Goal: Task Accomplishment & Management: Manage account settings

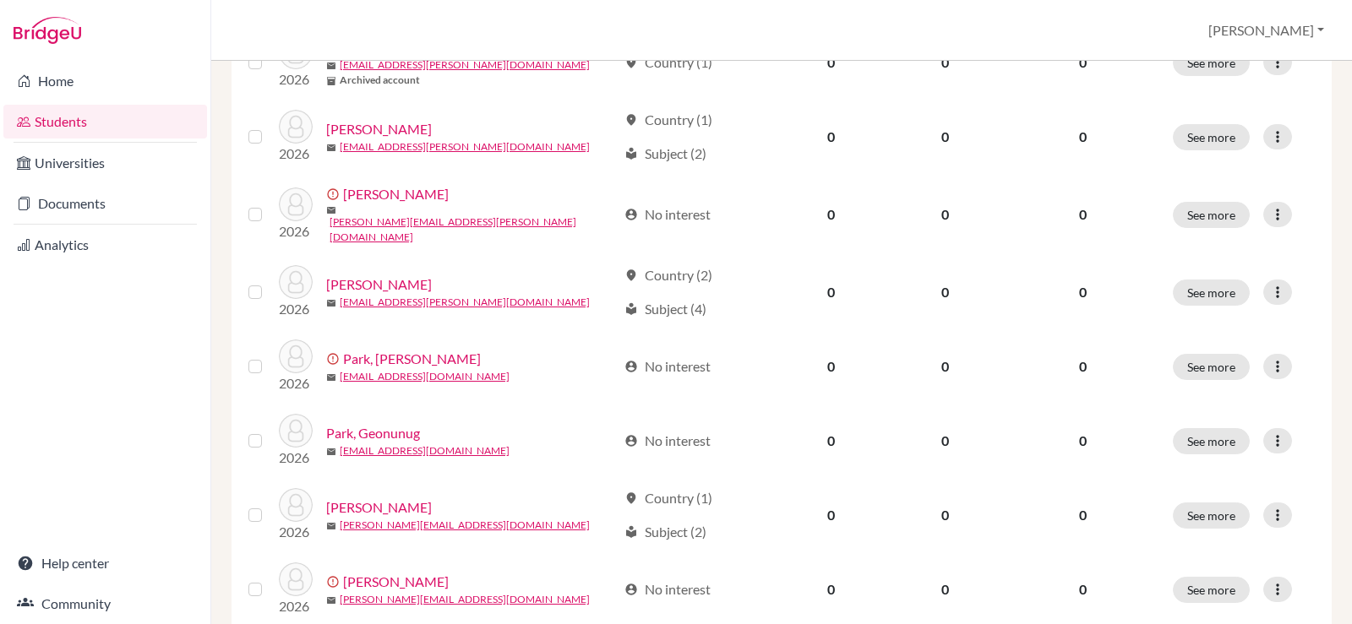
scroll to position [1309, 0]
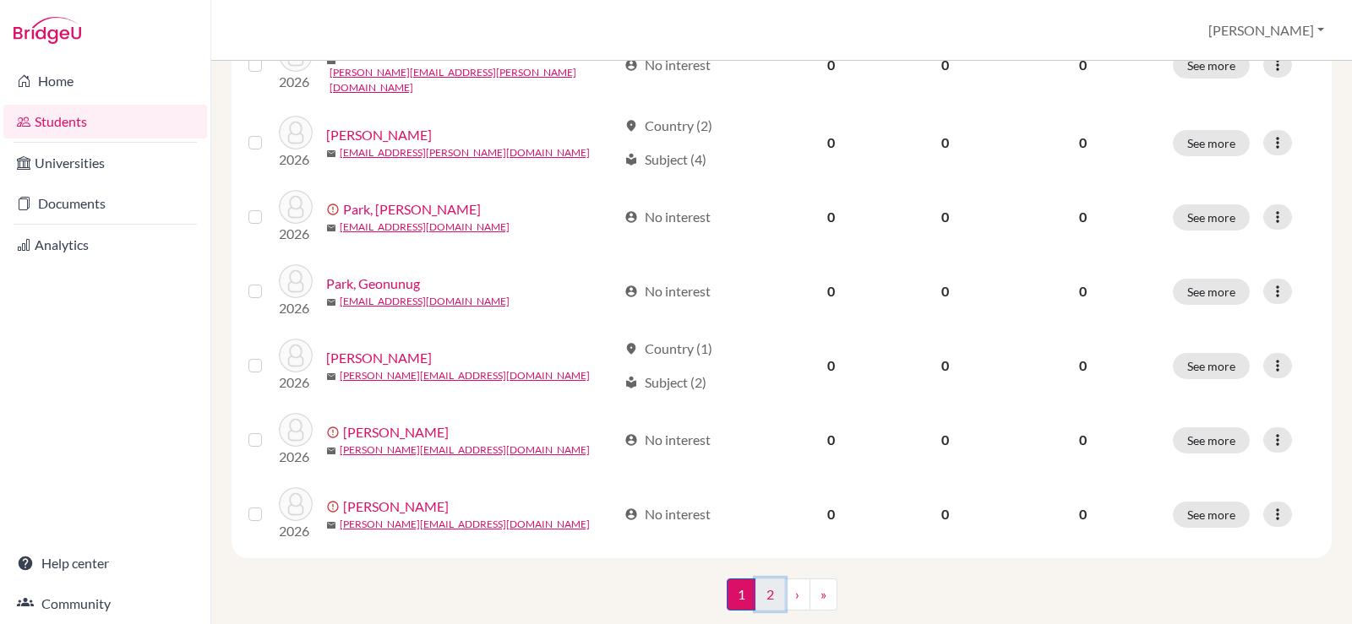
click at [767, 579] on link "2" at bounding box center [770, 595] width 30 height 32
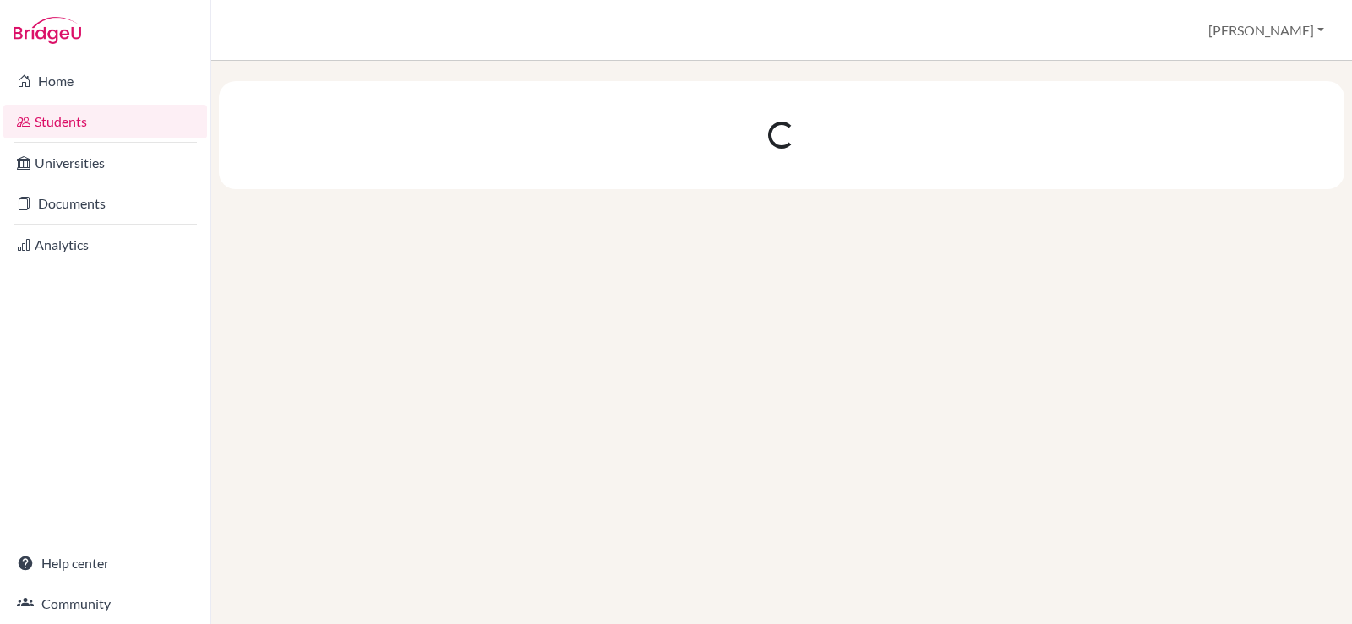
scroll to position [0, 0]
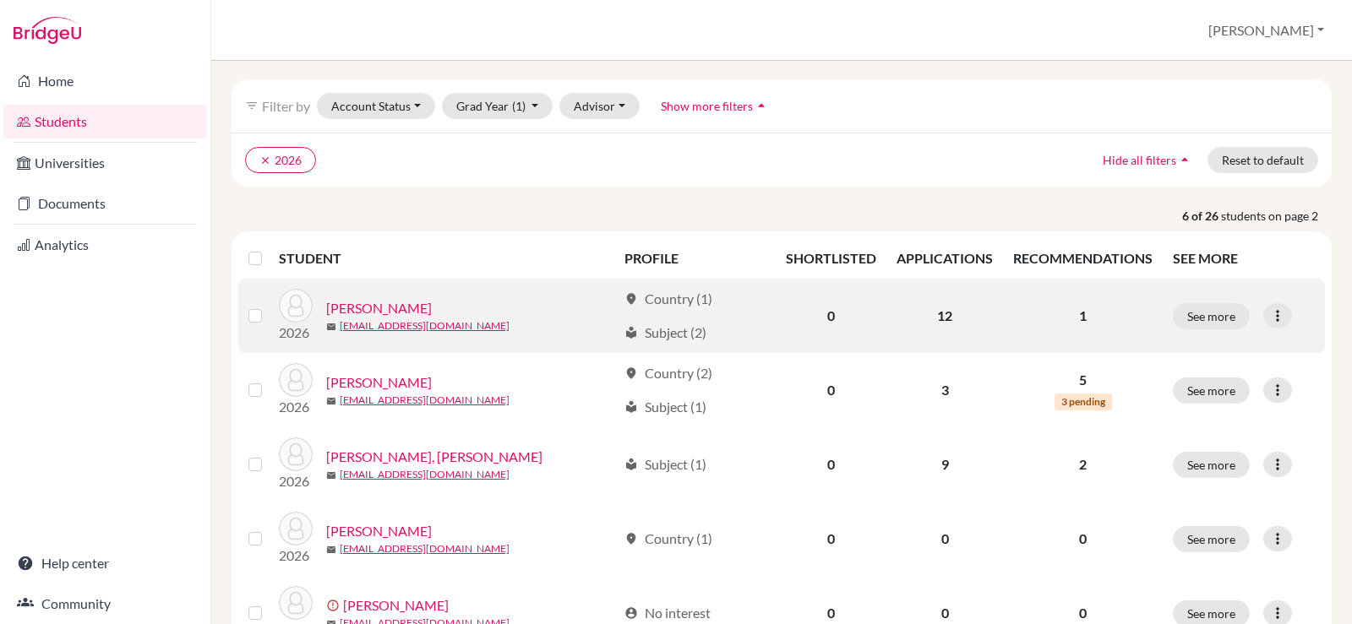
scroll to position [169, 0]
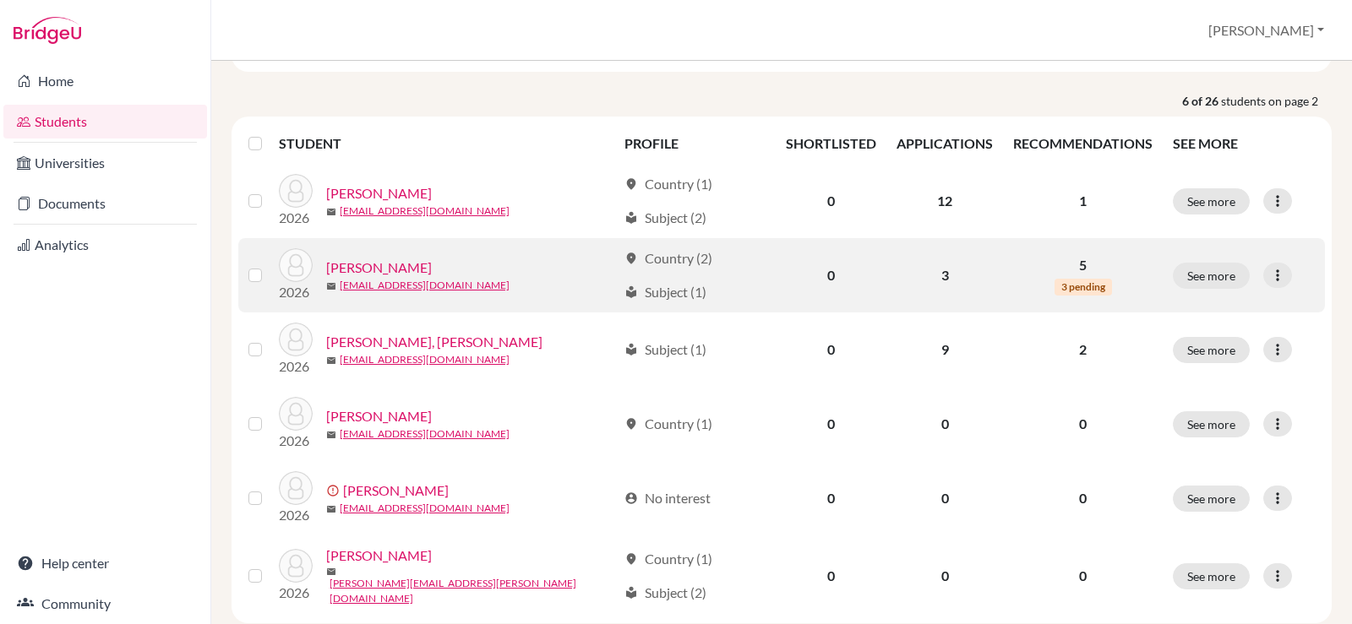
click at [352, 269] on link "[PERSON_NAME]" at bounding box center [379, 268] width 106 height 20
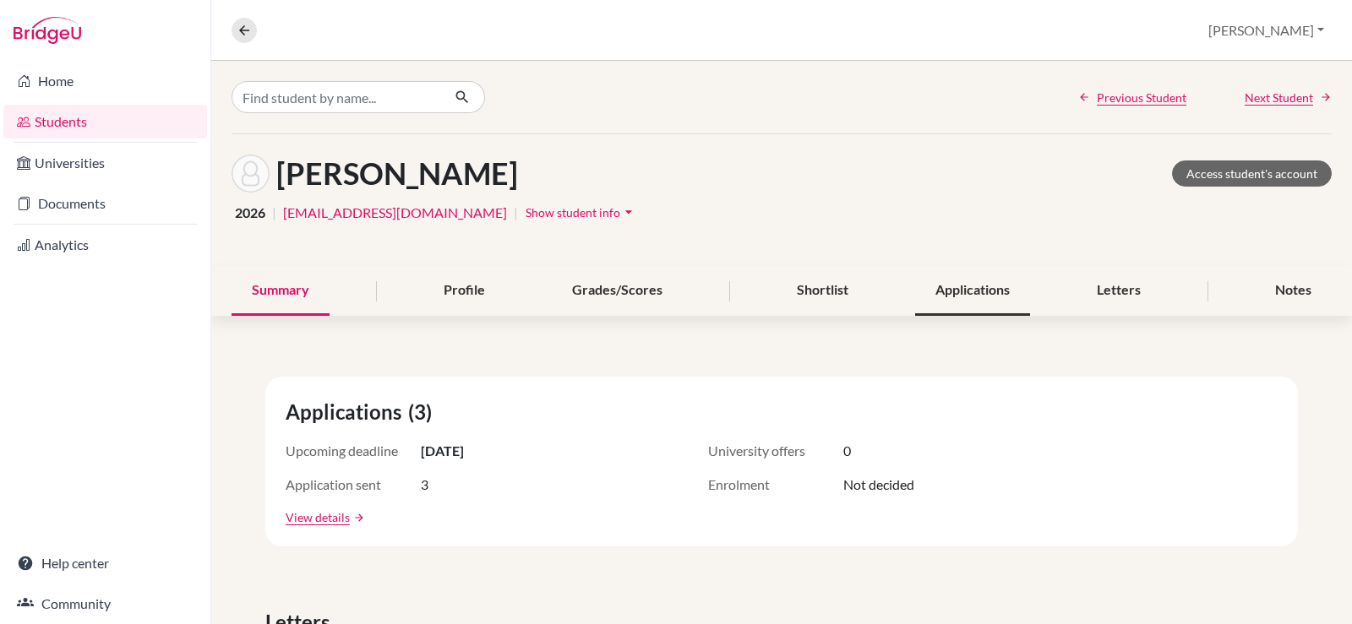
click at [991, 310] on div "Applications" at bounding box center [972, 291] width 115 height 50
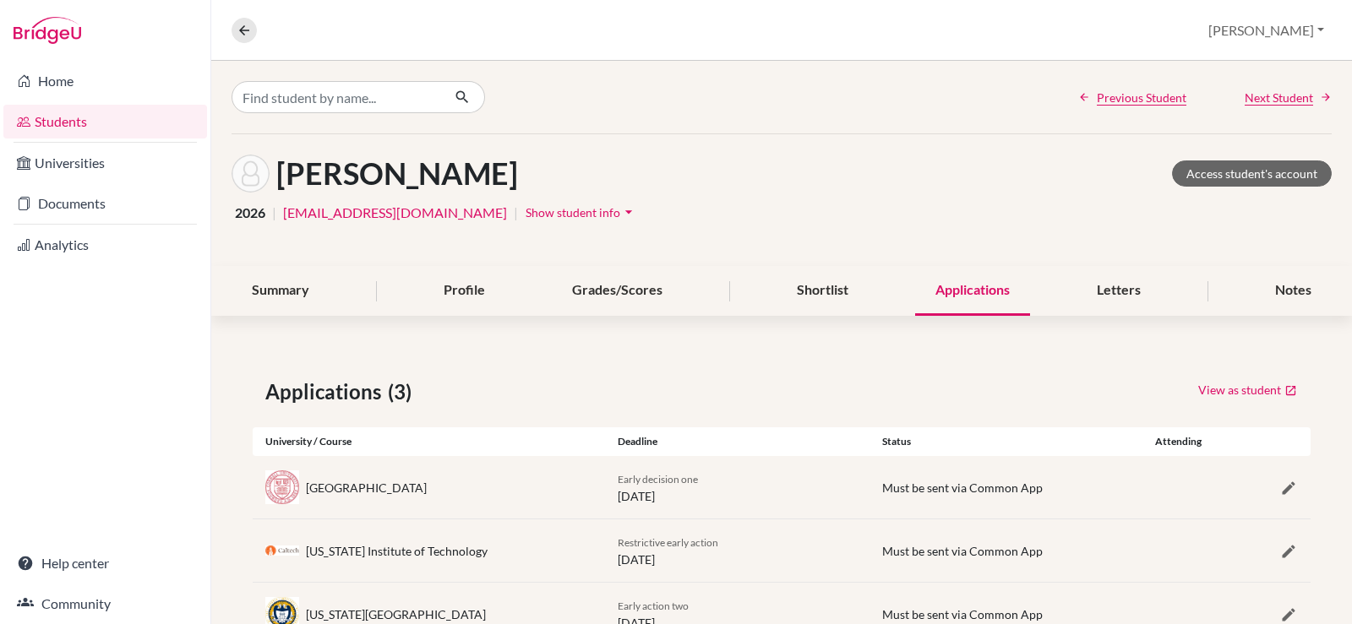
scroll to position [63, 0]
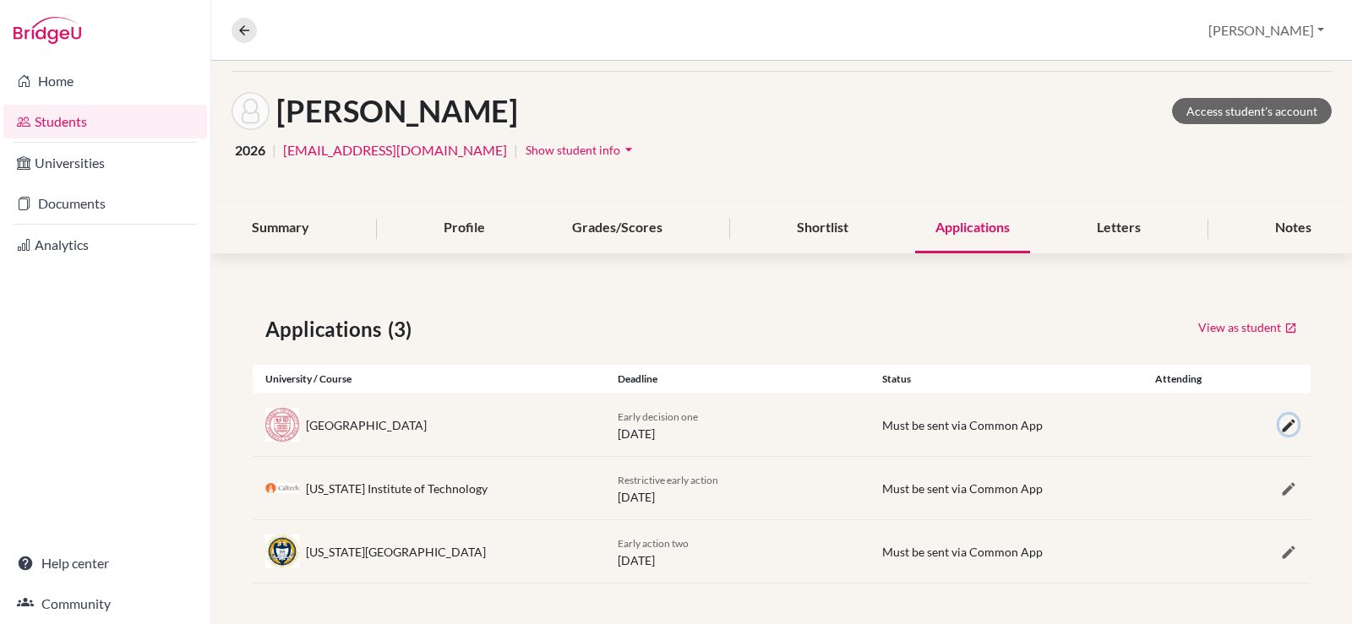
click at [1280, 424] on icon "button" at bounding box center [1288, 425] width 17 height 17
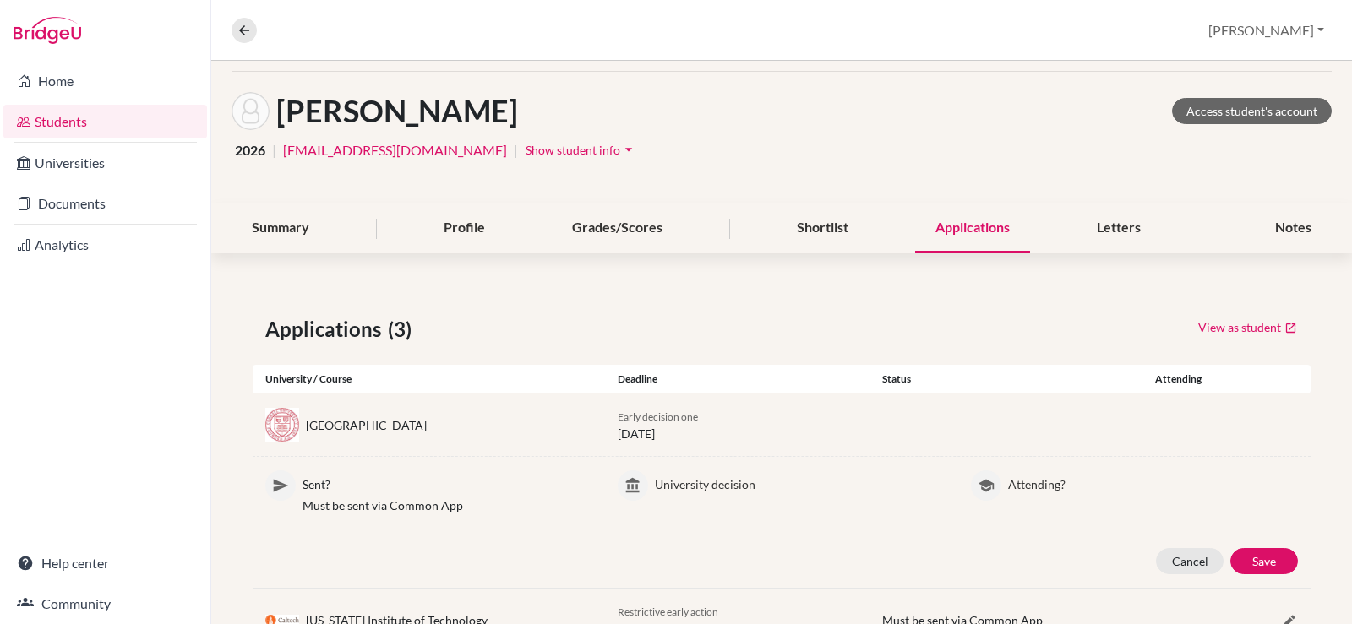
click at [1037, 314] on div "View as student" at bounding box center [1046, 329] width 529 height 30
click at [1084, 224] on div "Letters" at bounding box center [1119, 229] width 85 height 50
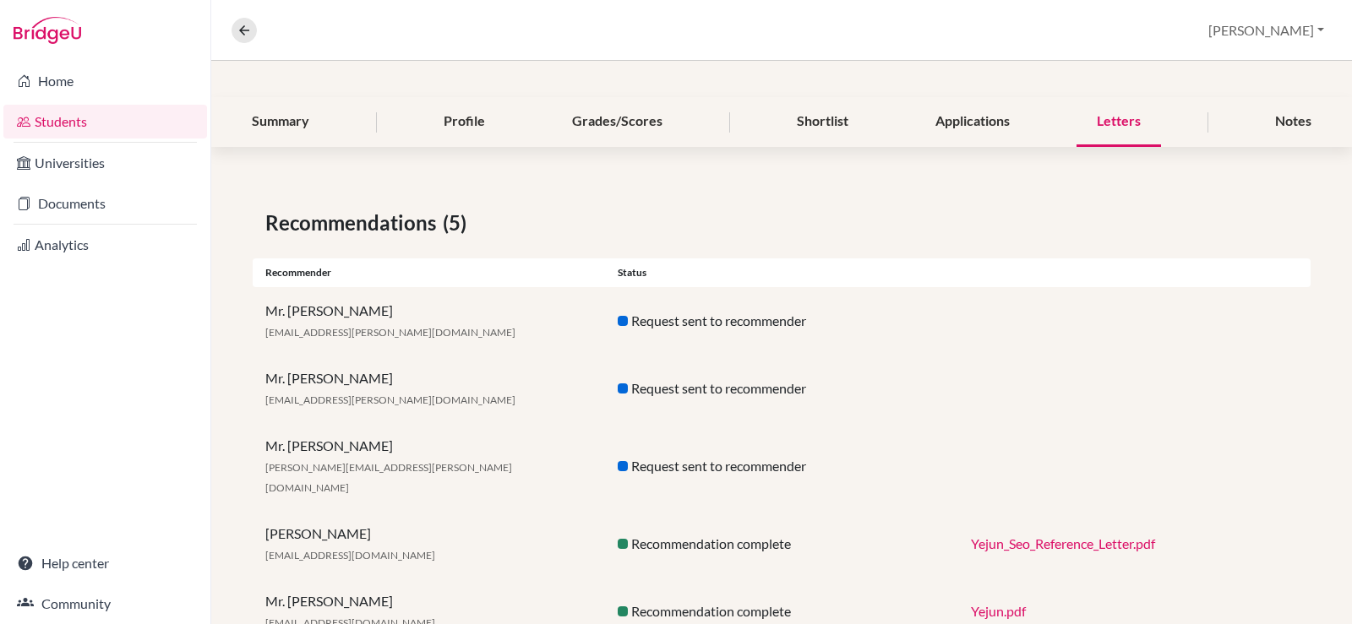
scroll to position [210, 0]
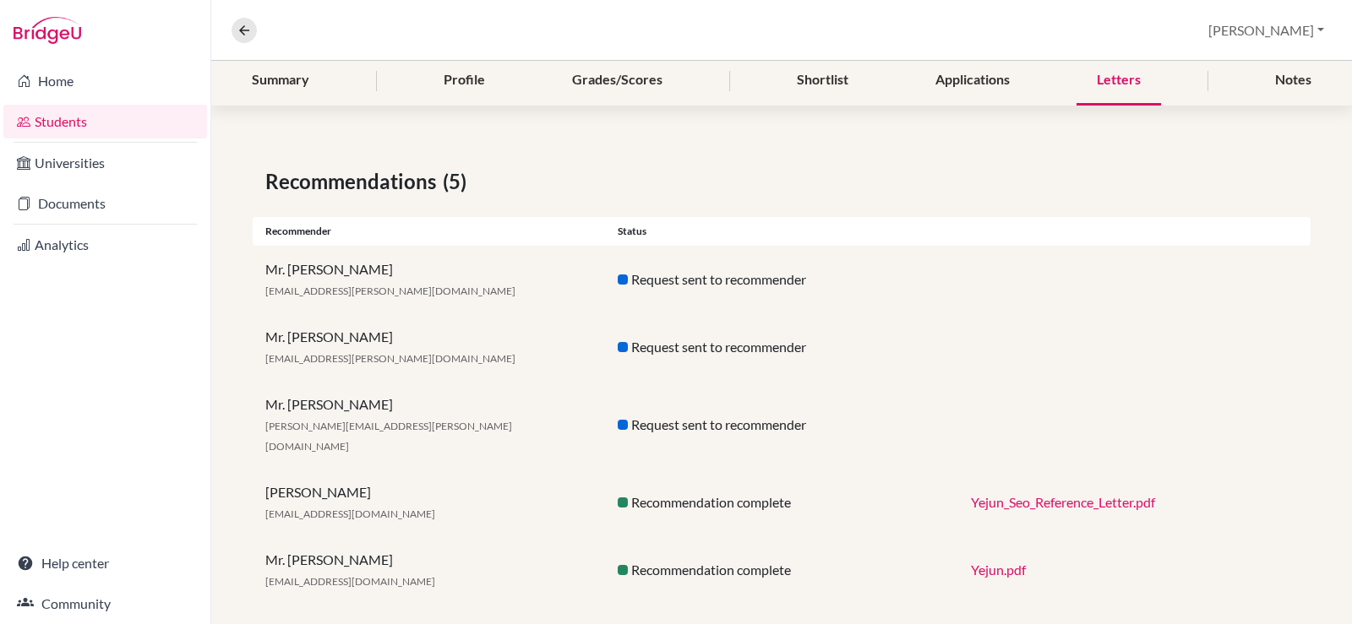
click at [1030, 494] on link "Yejun_Seo_Reference_Letter.pdf" at bounding box center [1063, 502] width 184 height 16
click at [73, 198] on link "Documents" at bounding box center [105, 204] width 204 height 34
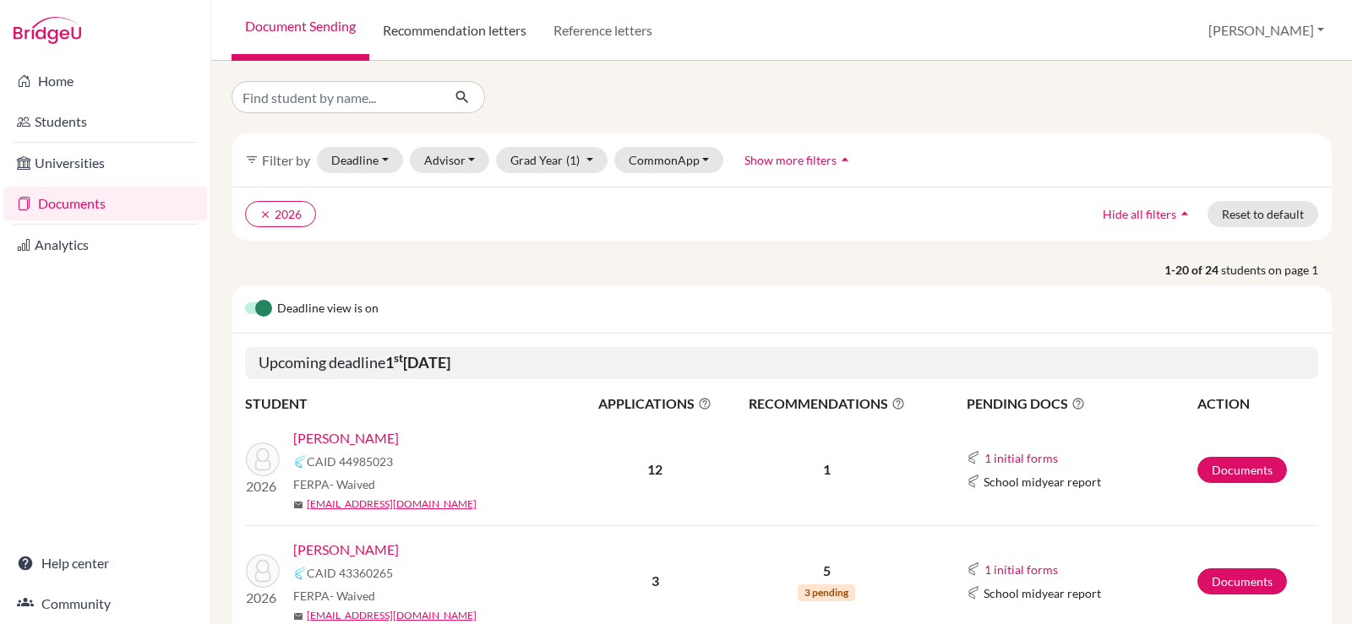
click at [494, 46] on link "Recommendation letters" at bounding box center [454, 30] width 171 height 61
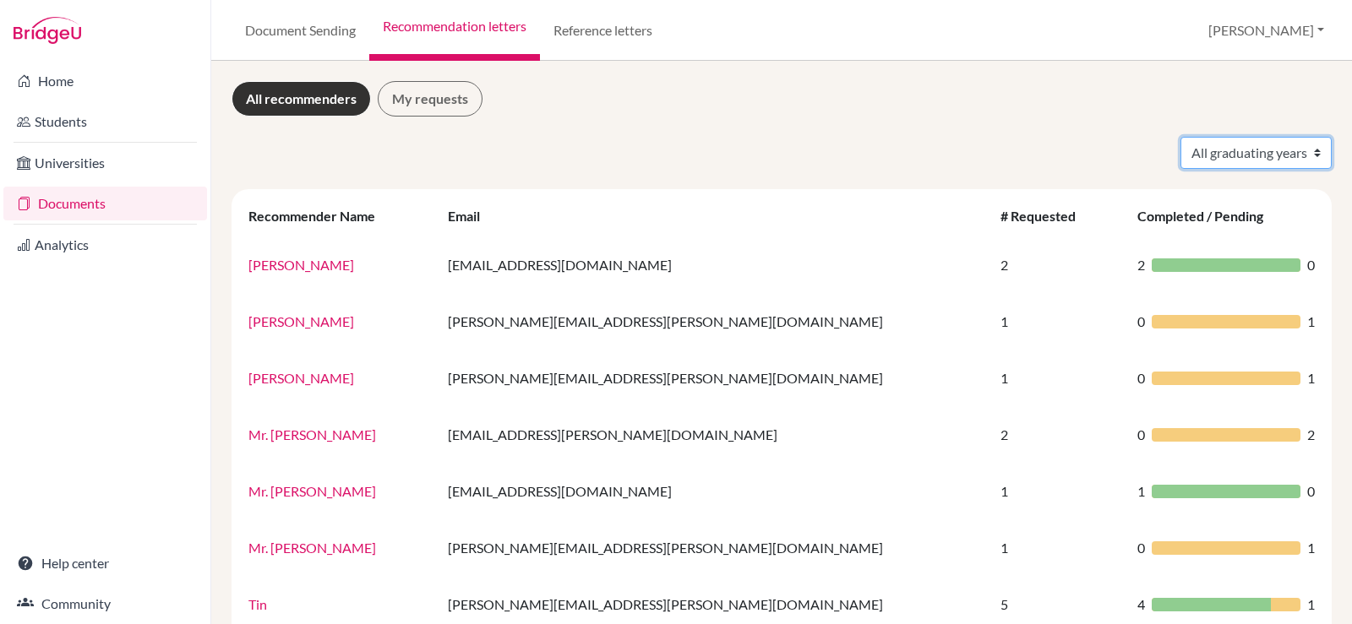
click at [1273, 154] on select "All graduating years 2025 2026" at bounding box center [1255, 153] width 151 height 32
select select "2026"
click at [1180, 137] on select "All graduating years 2025 2026" at bounding box center [1255, 153] width 151 height 32
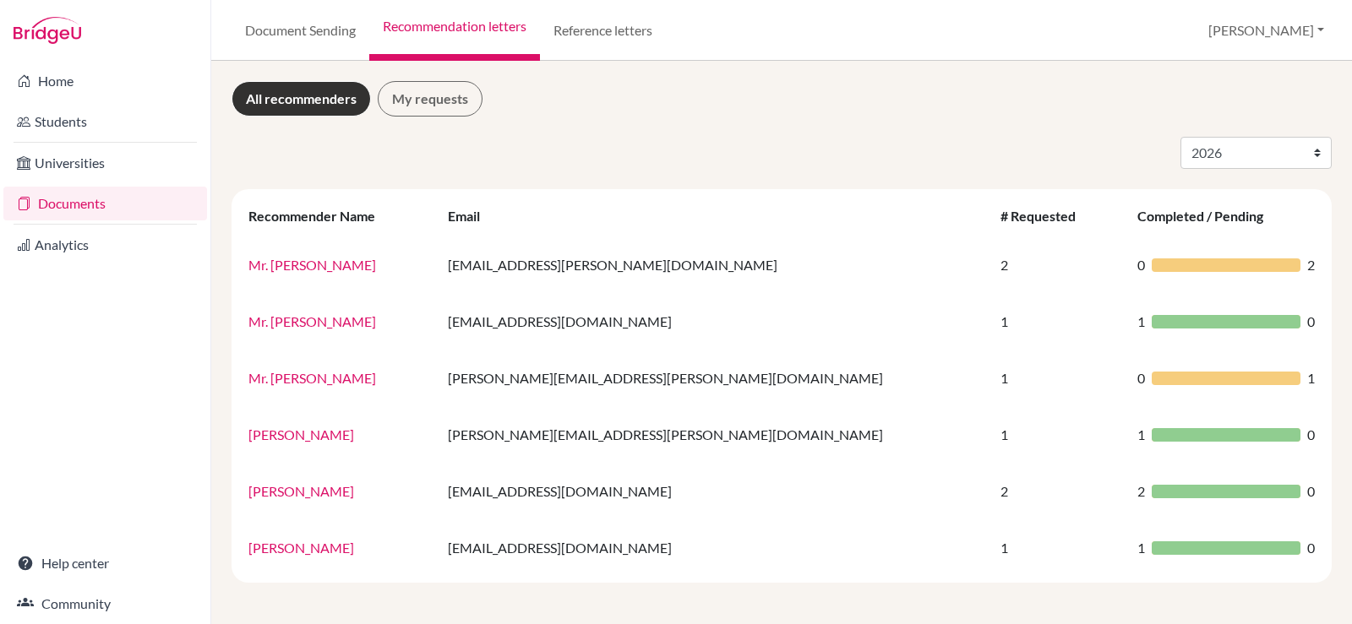
select select "2026"
click at [124, 127] on link "Students" at bounding box center [105, 122] width 204 height 34
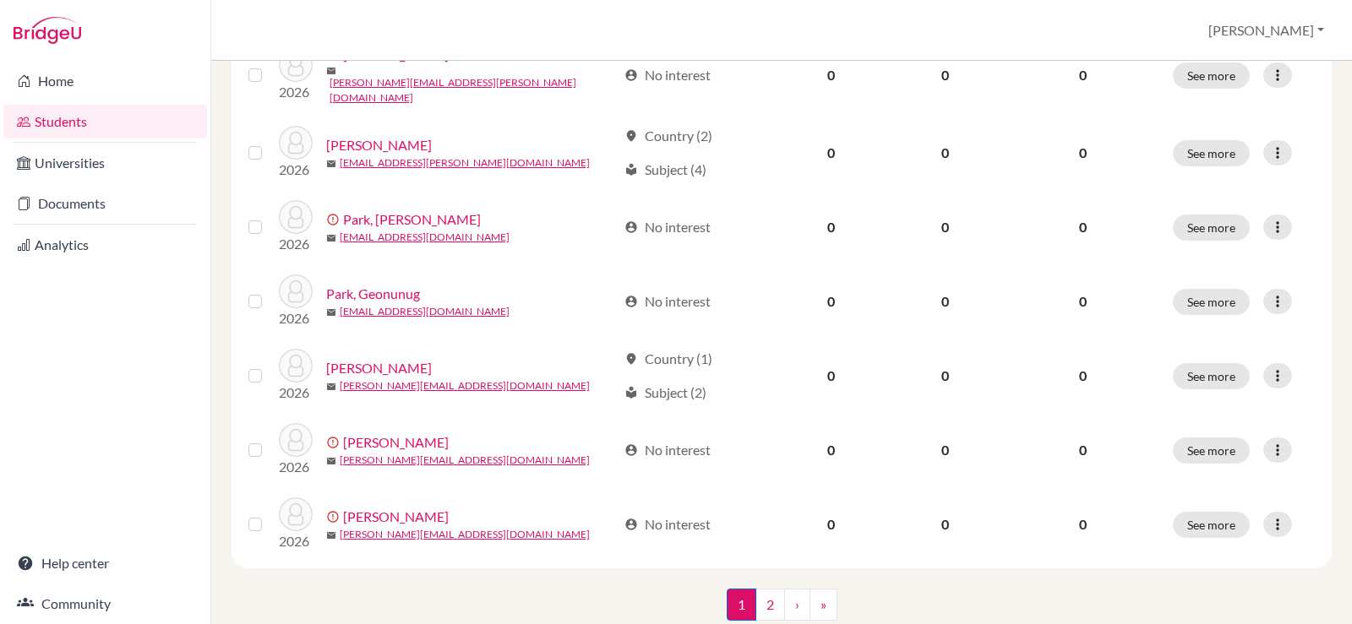
scroll to position [1309, 0]
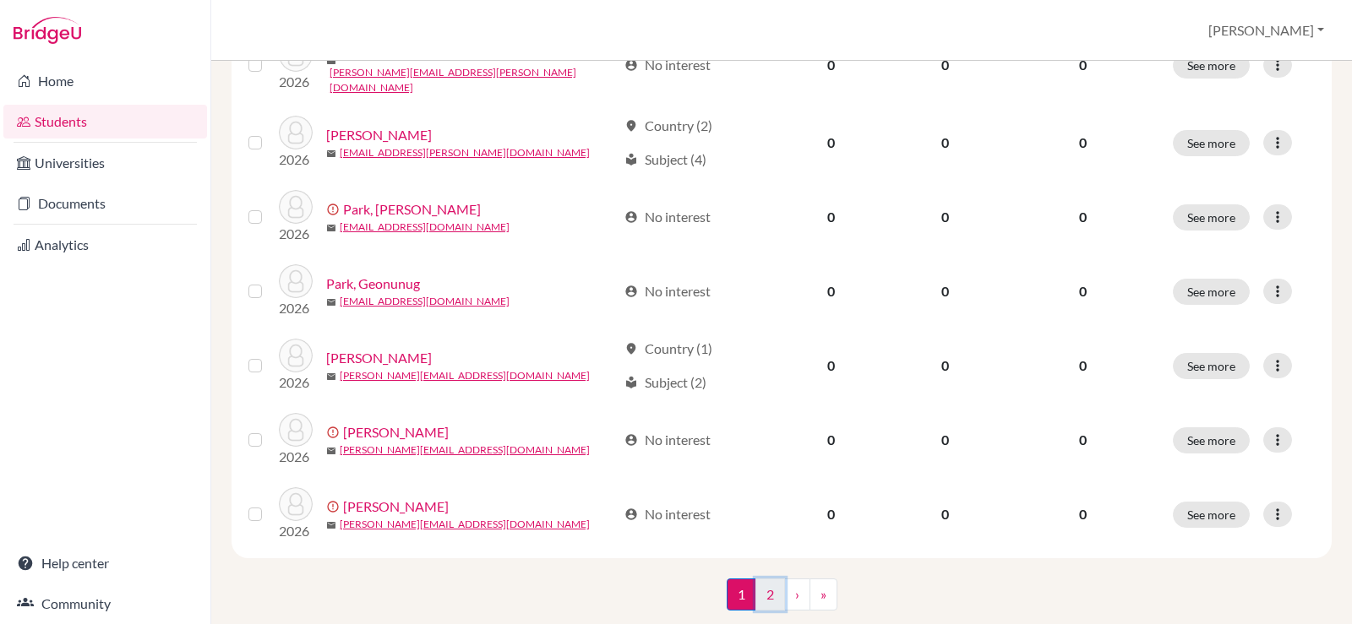
click at [762, 579] on link "2" at bounding box center [770, 595] width 30 height 32
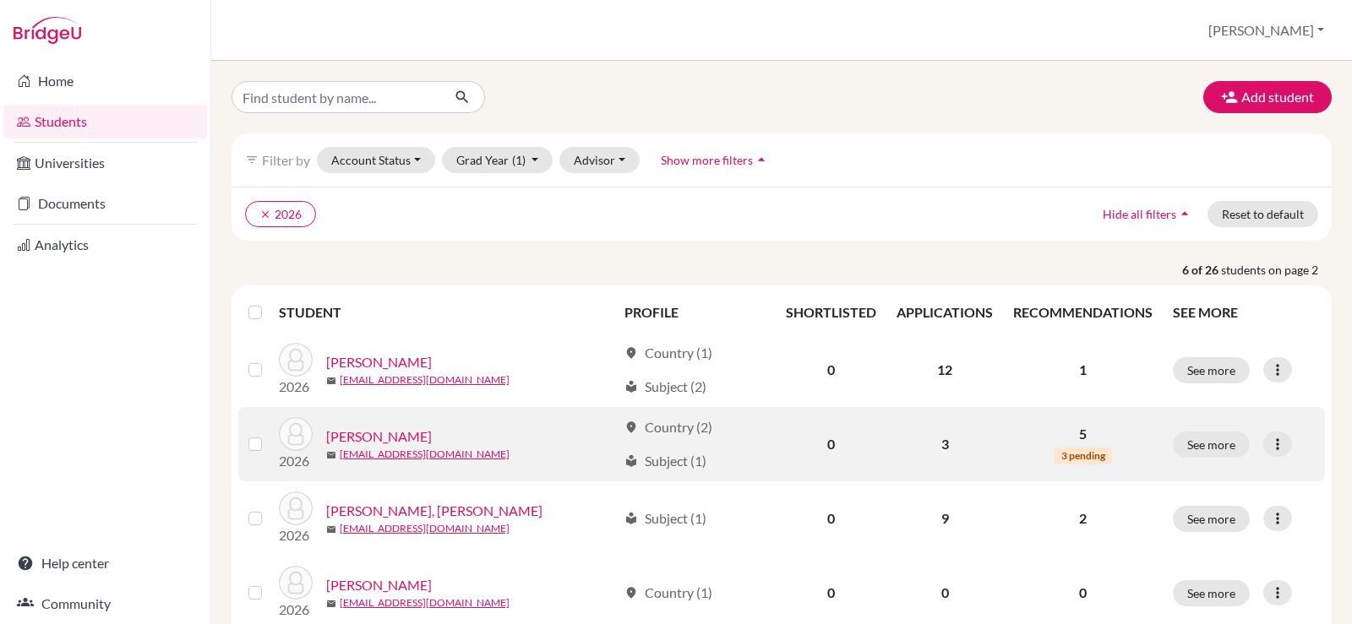
click at [355, 436] on link "[PERSON_NAME]" at bounding box center [379, 437] width 106 height 20
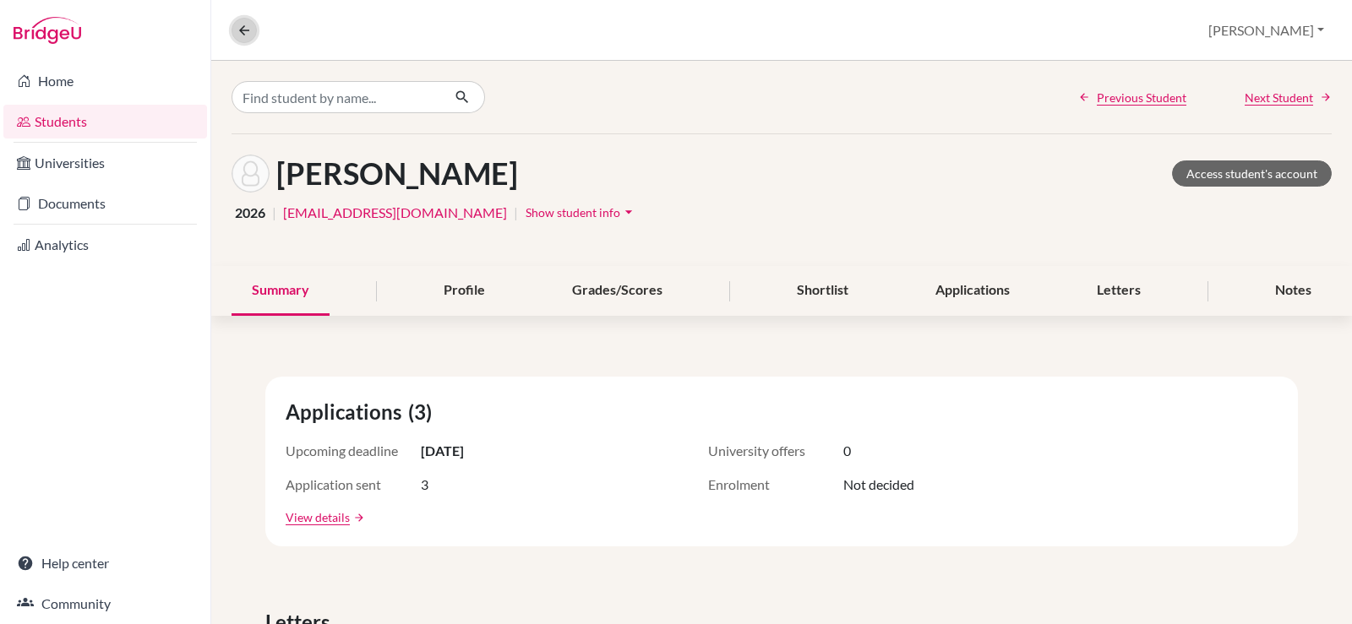
click at [247, 24] on icon at bounding box center [244, 30] width 15 height 15
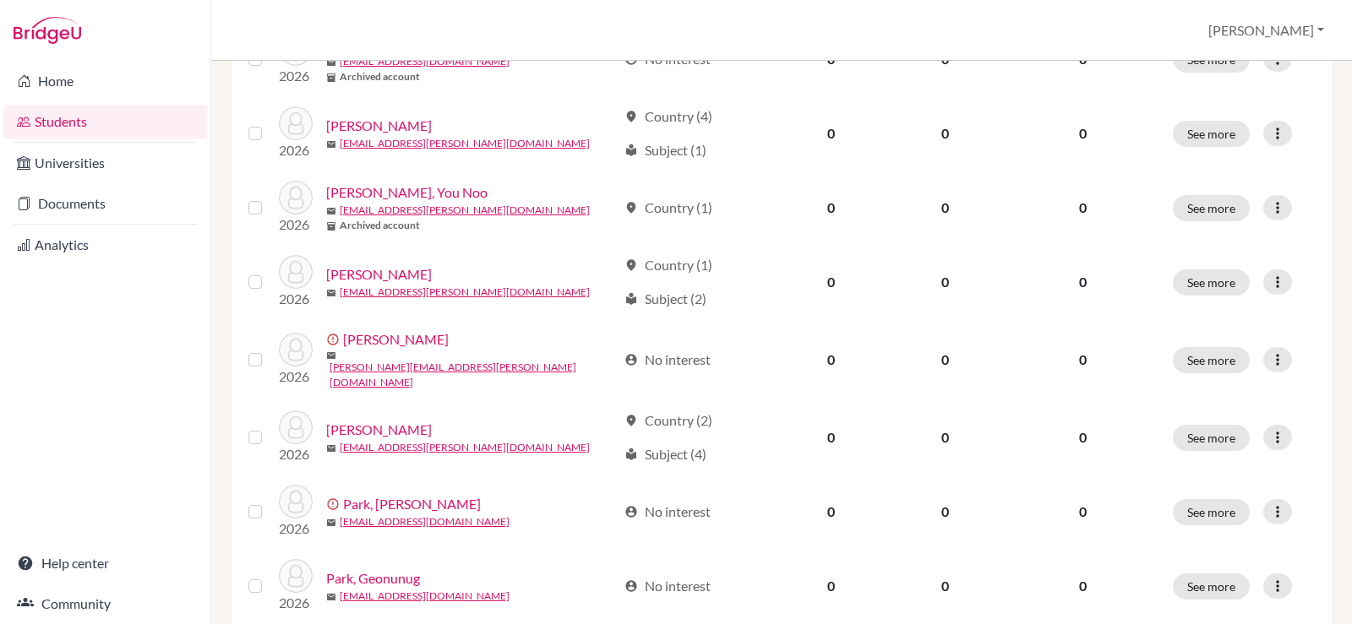
scroll to position [1309, 0]
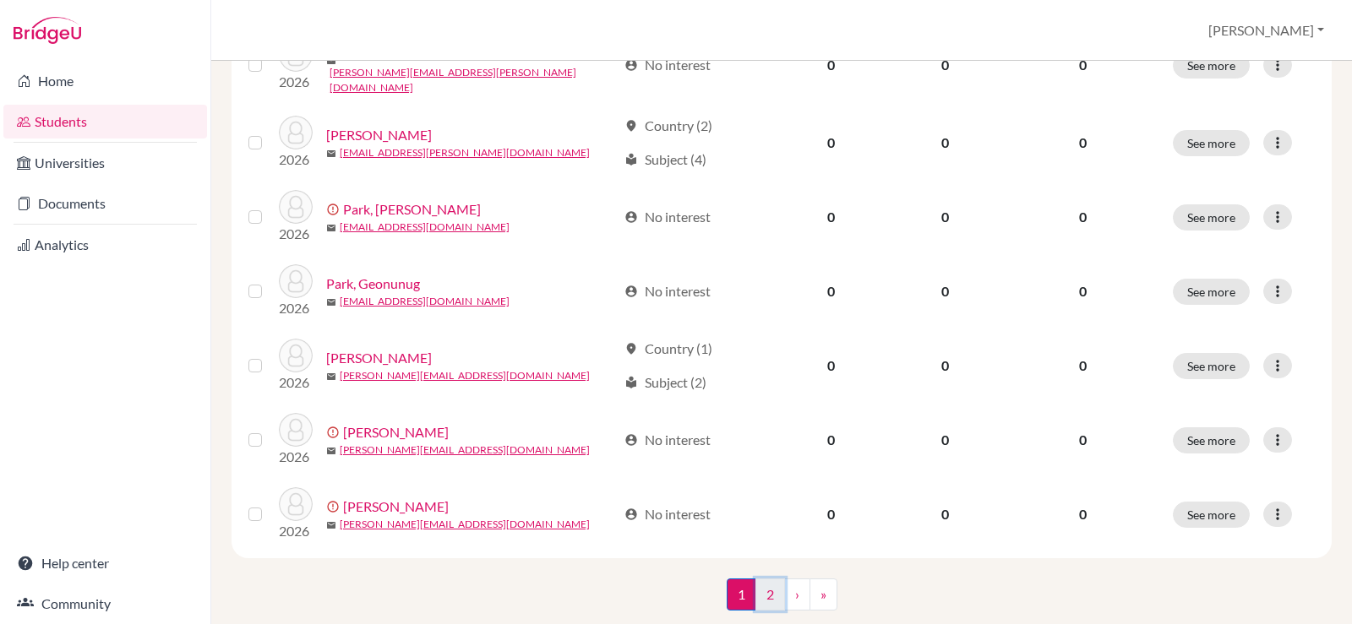
click at [777, 579] on link "2" at bounding box center [770, 595] width 30 height 32
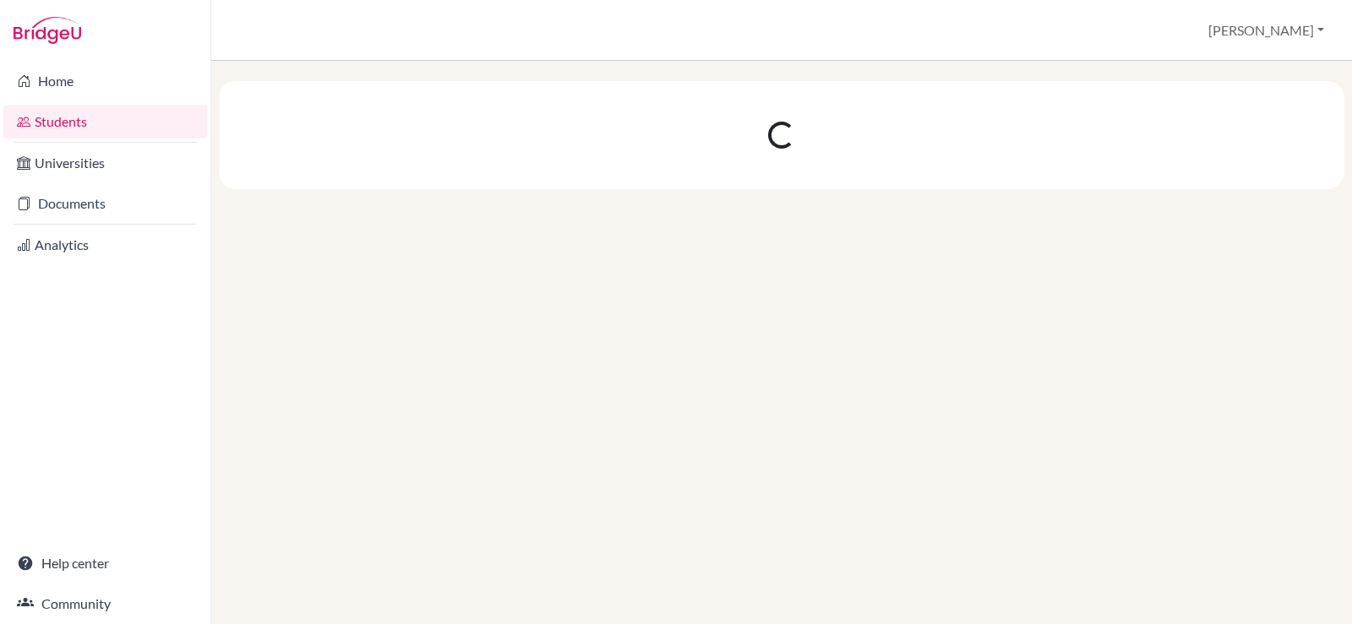
scroll to position [0, 0]
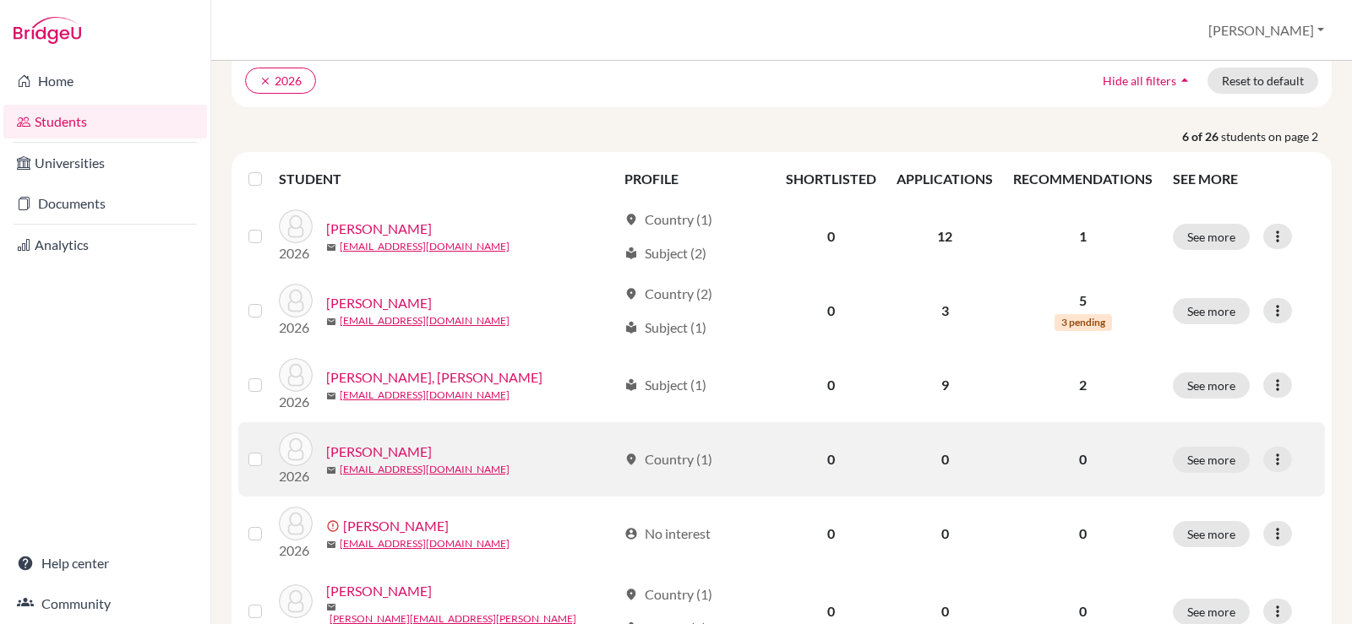
scroll to position [169, 0]
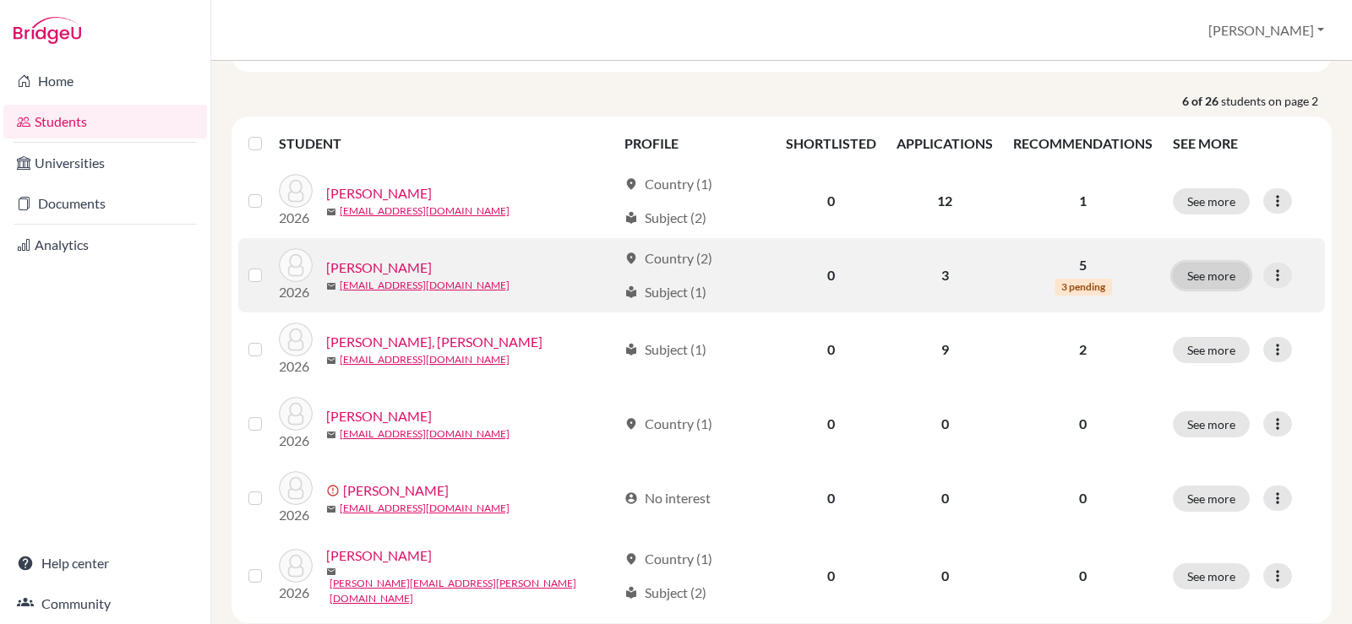
click at [1200, 274] on button "See more" at bounding box center [1211, 276] width 77 height 26
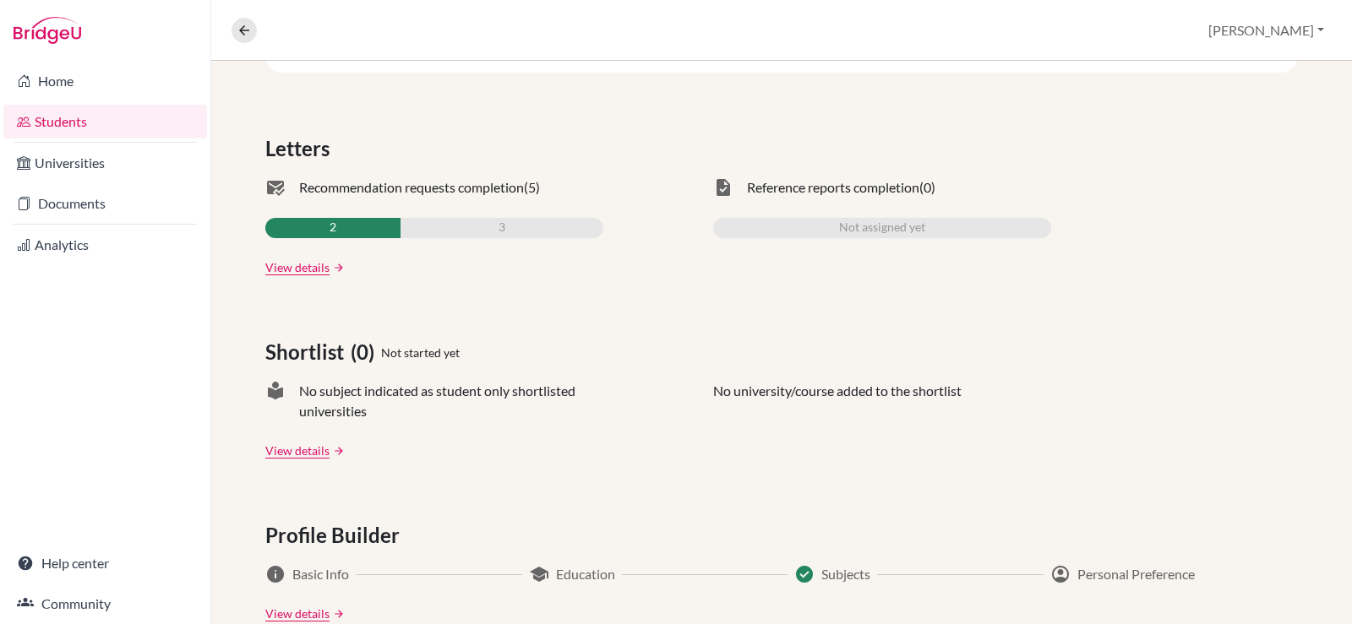
scroll to position [507, 0]
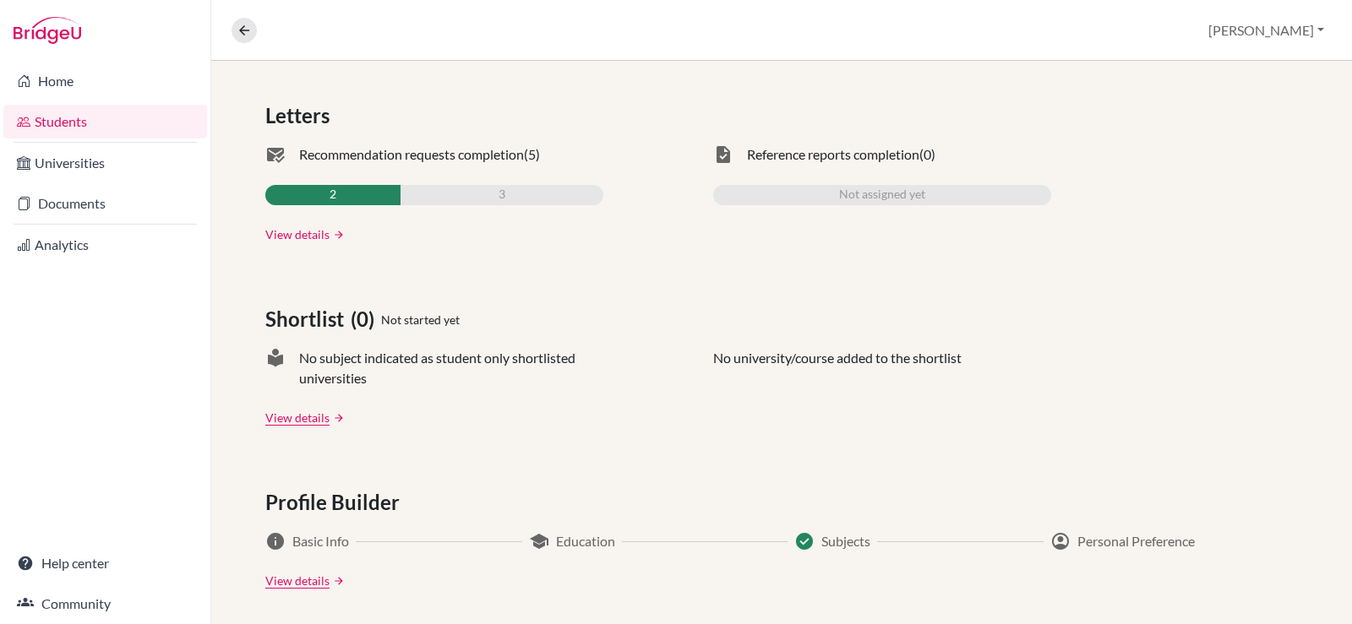
click at [319, 232] on link "View details" at bounding box center [297, 235] width 64 height 18
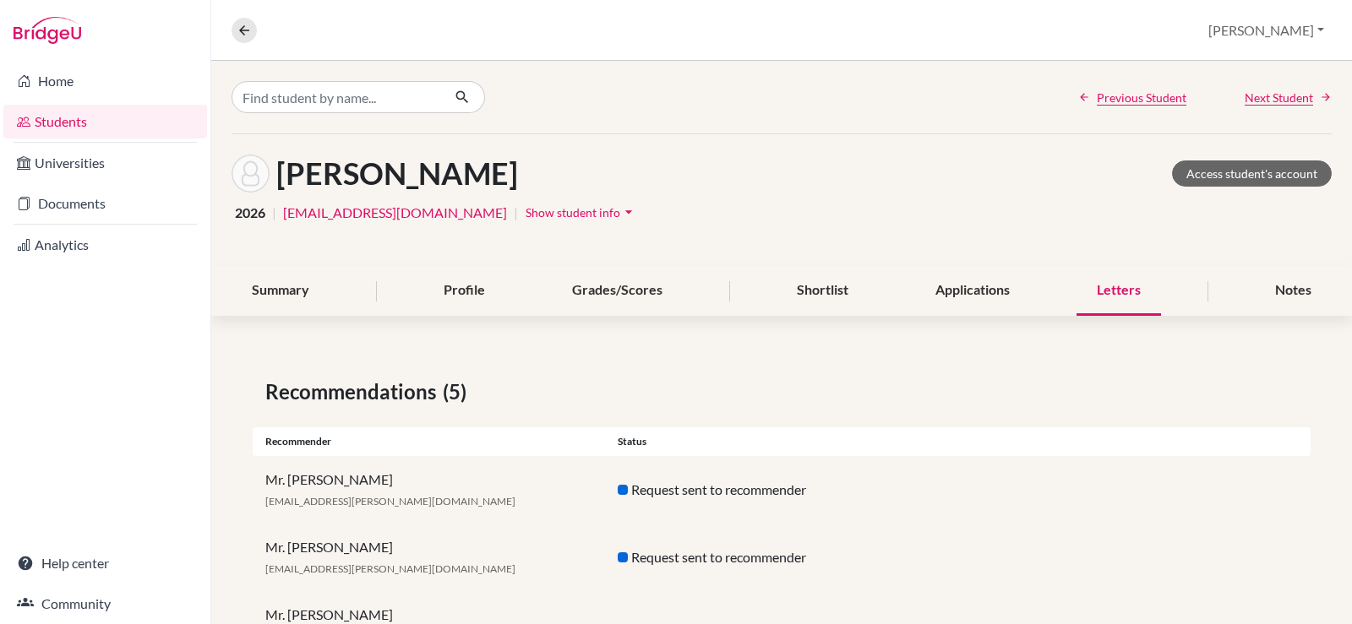
scroll to position [210, 0]
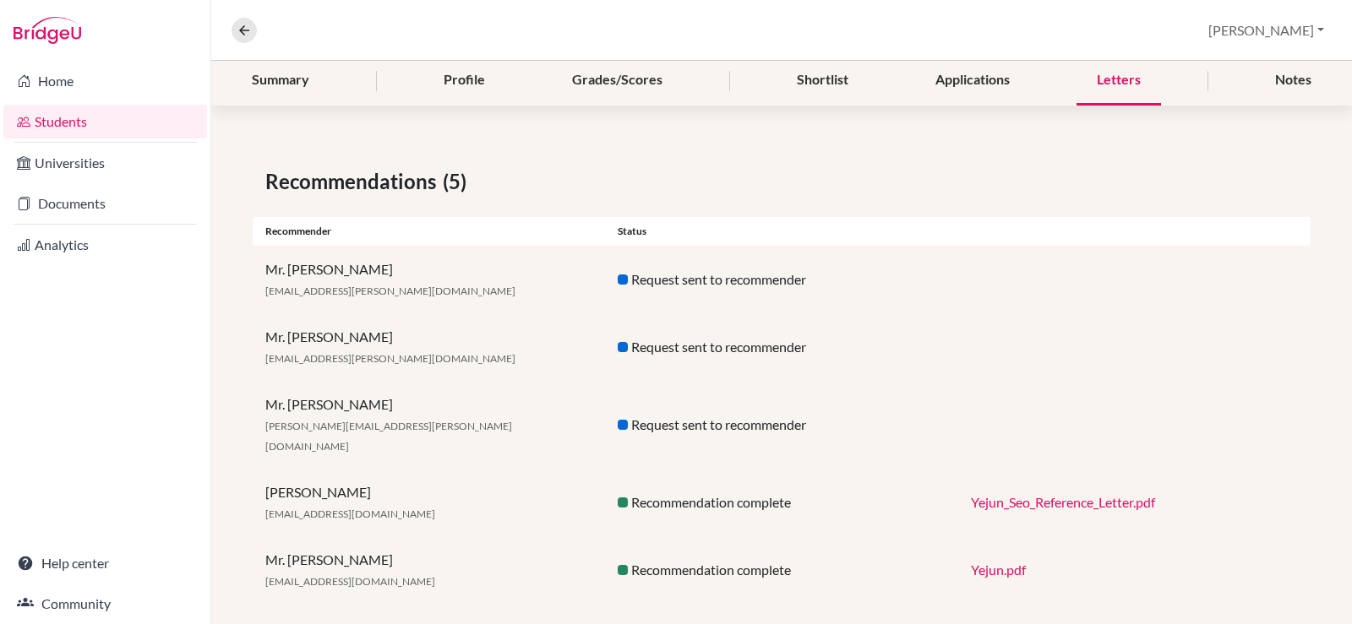
click at [318, 483] on div "Mr. Ozgur Unal ozgur.unal@nis.com.ph" at bounding box center [429, 503] width 352 height 41
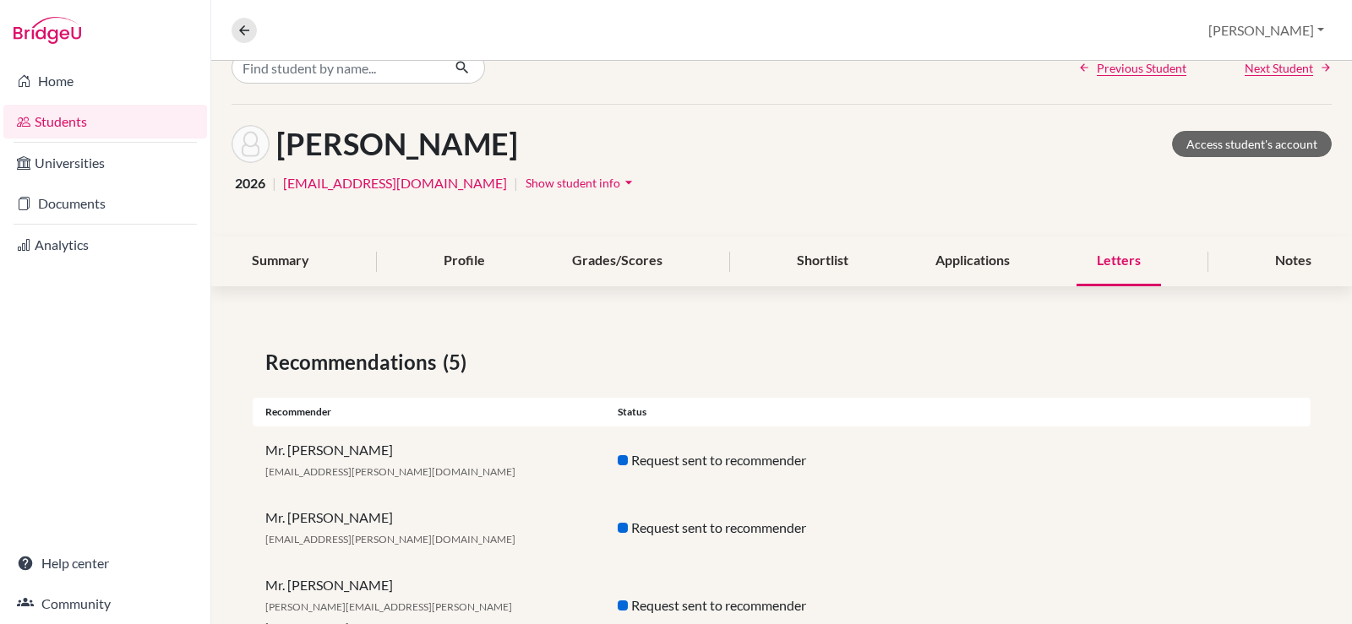
scroll to position [0, 0]
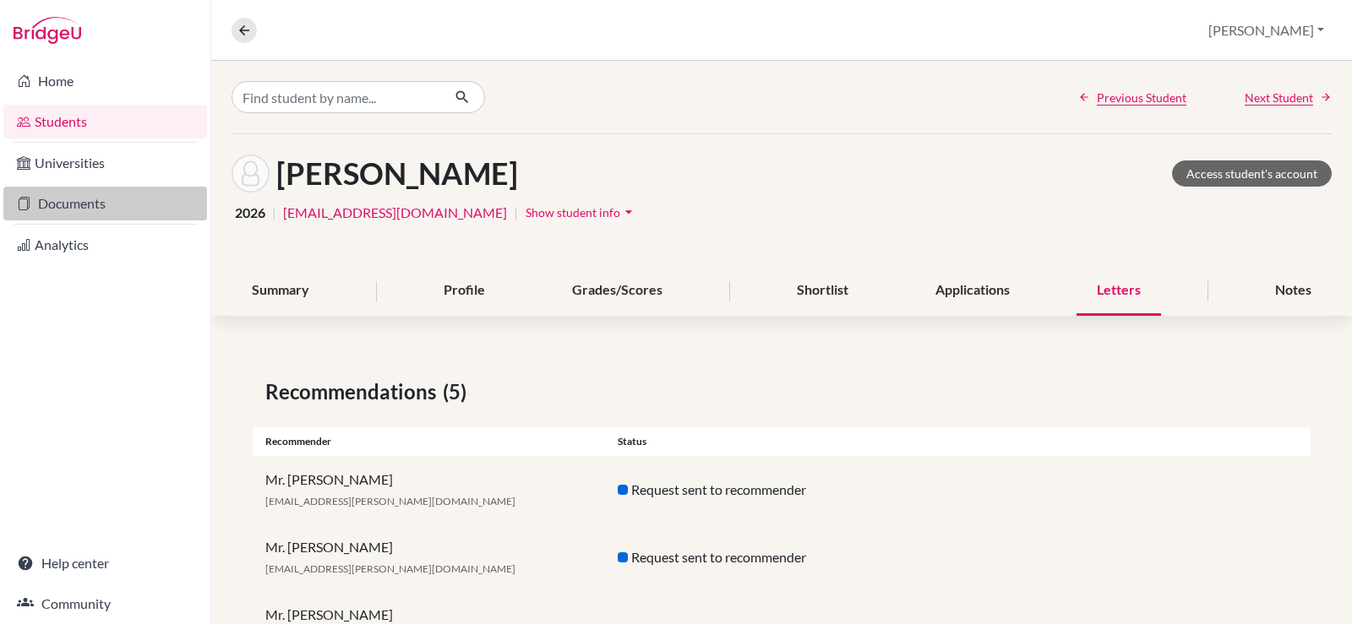
click at [71, 199] on link "Documents" at bounding box center [105, 204] width 204 height 34
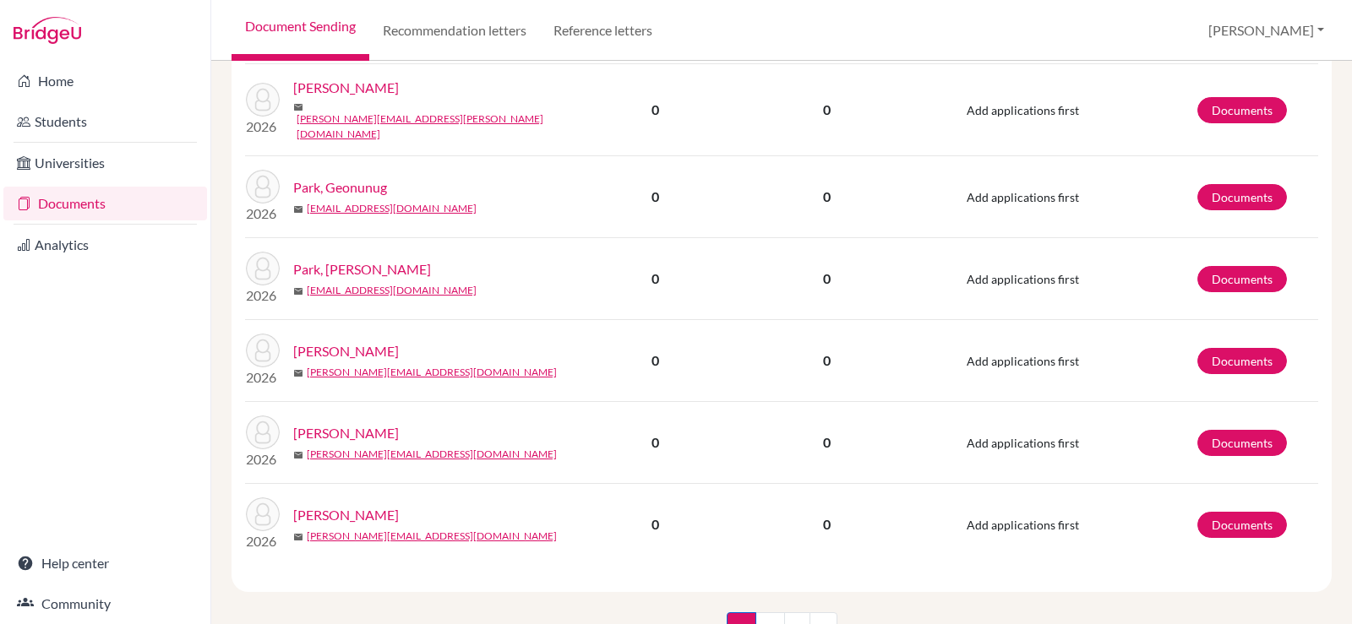
scroll to position [1728, 0]
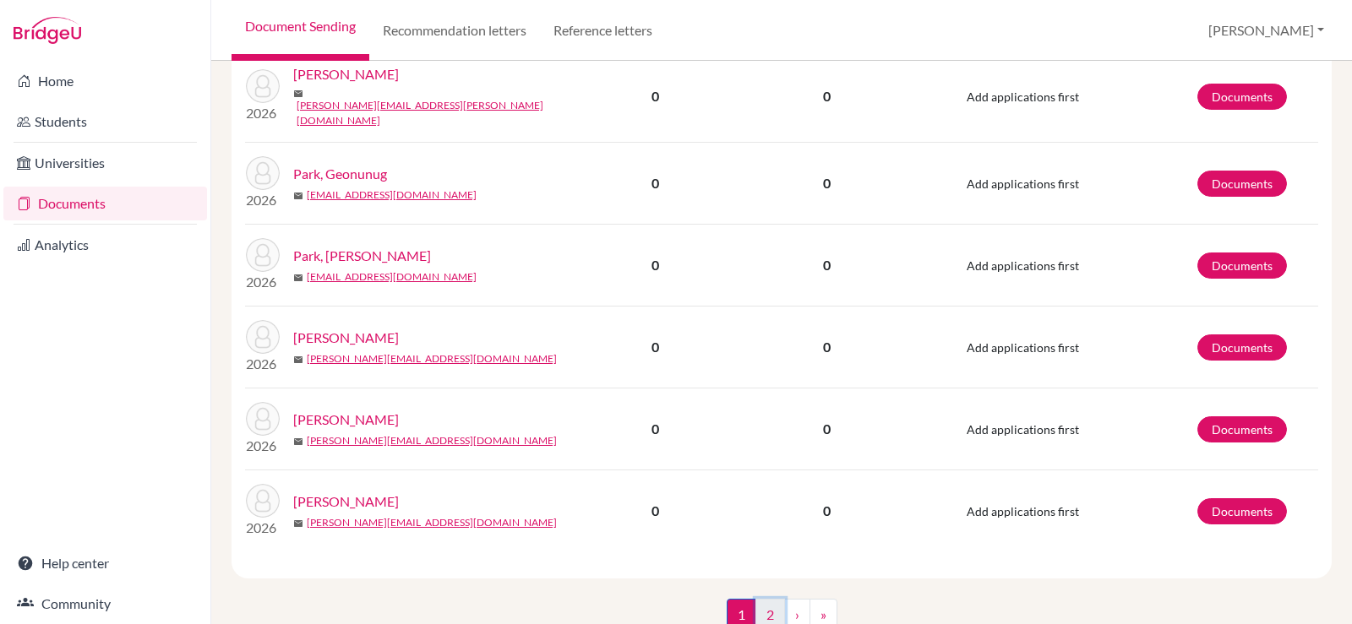
click at [758, 599] on link "2" at bounding box center [770, 615] width 30 height 32
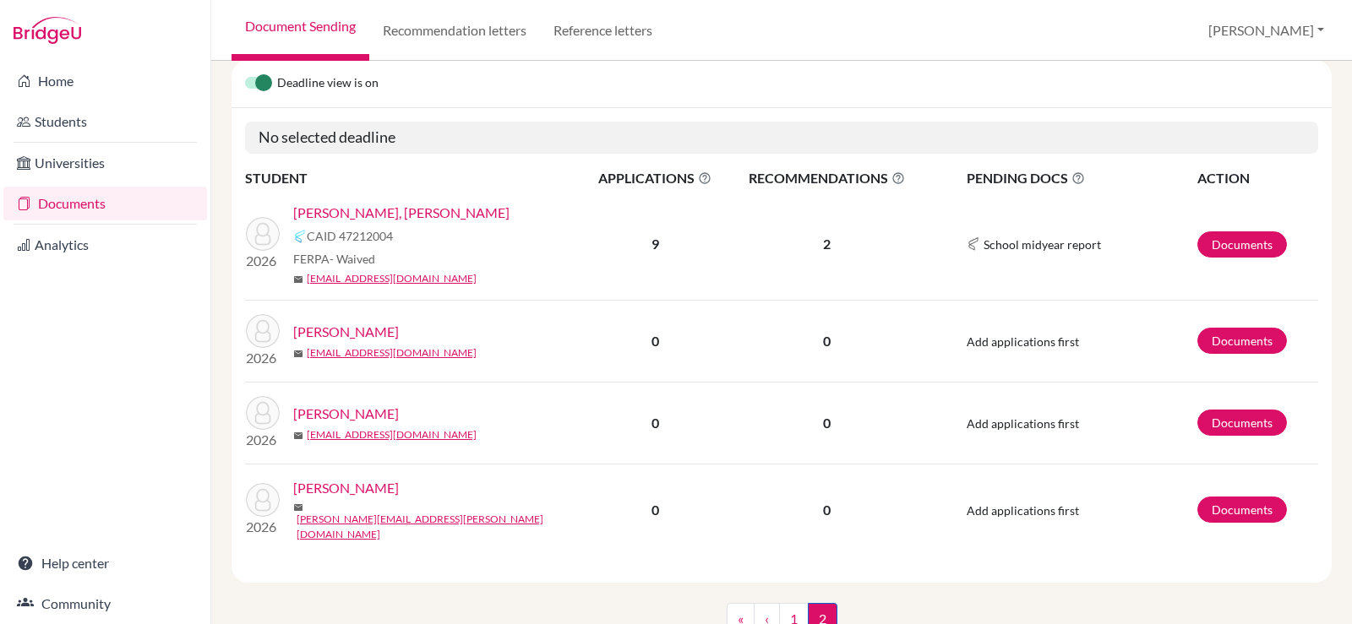
scroll to position [281, 0]
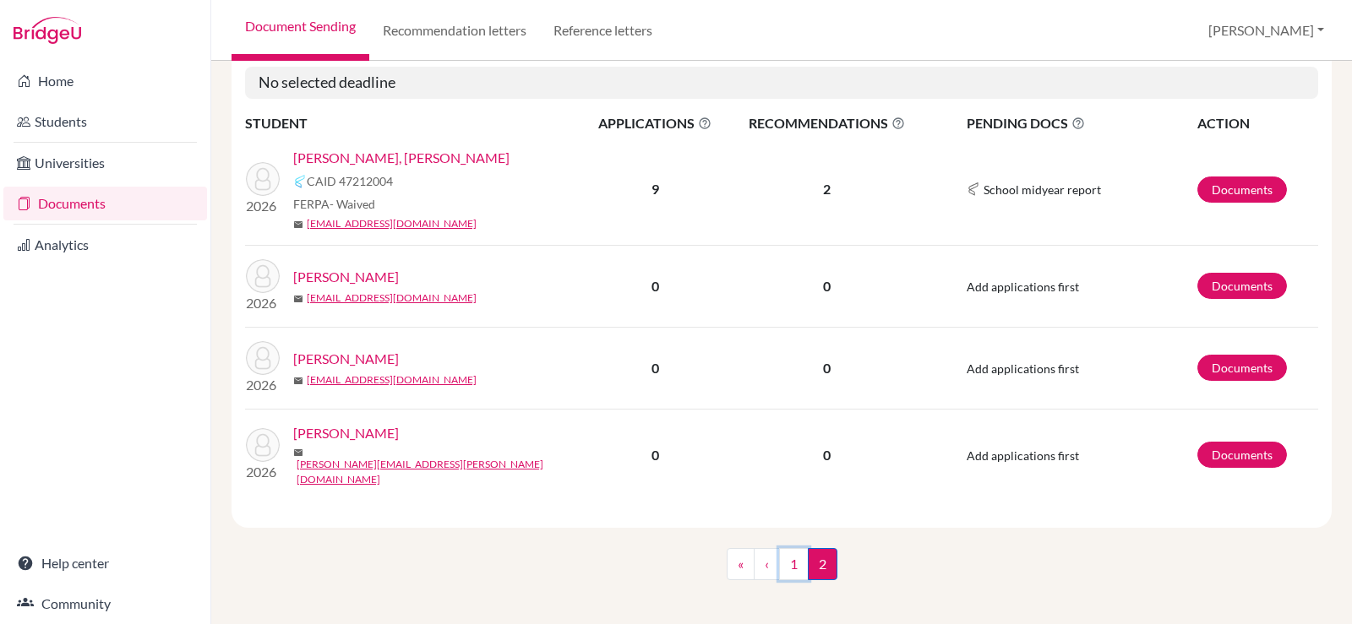
click at [789, 556] on link "1" at bounding box center [794, 564] width 30 height 32
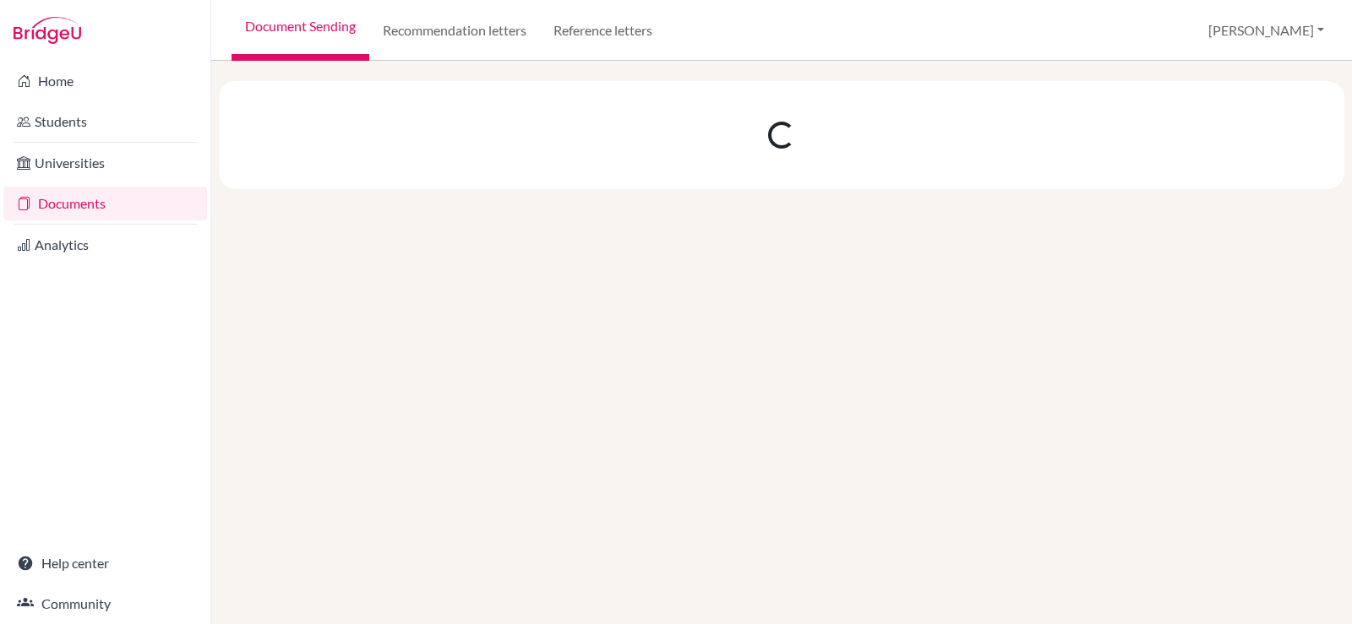
scroll to position [0, 0]
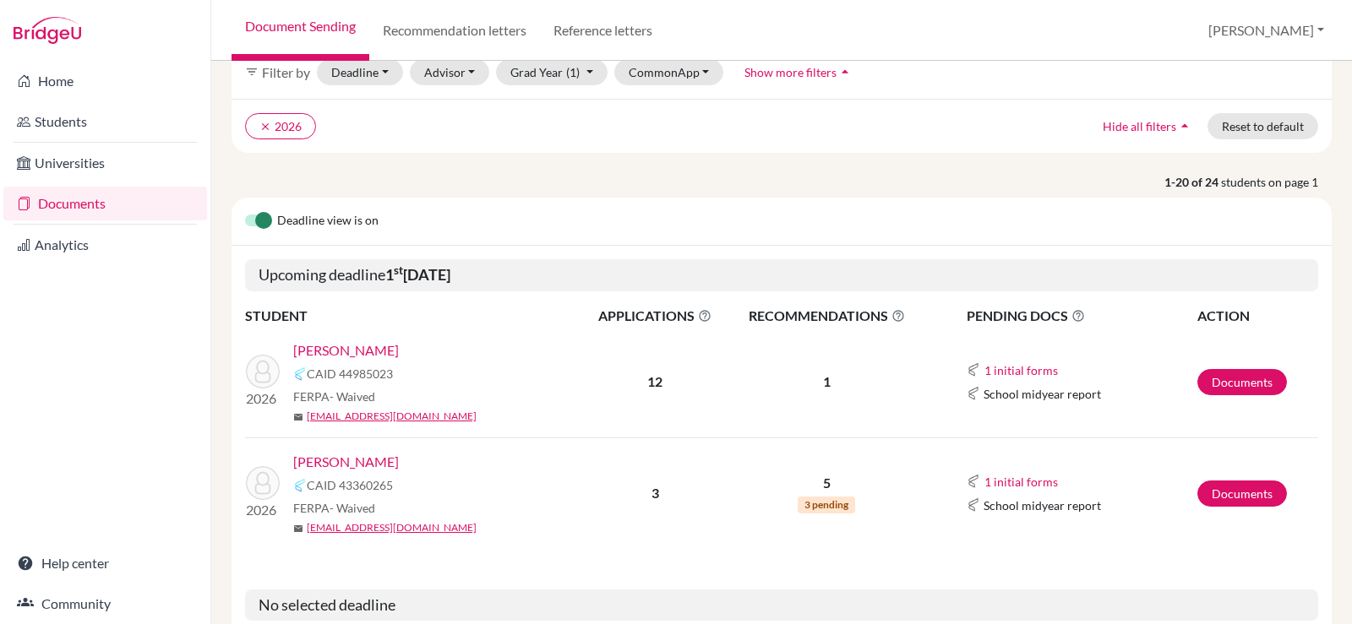
scroll to position [169, 0]
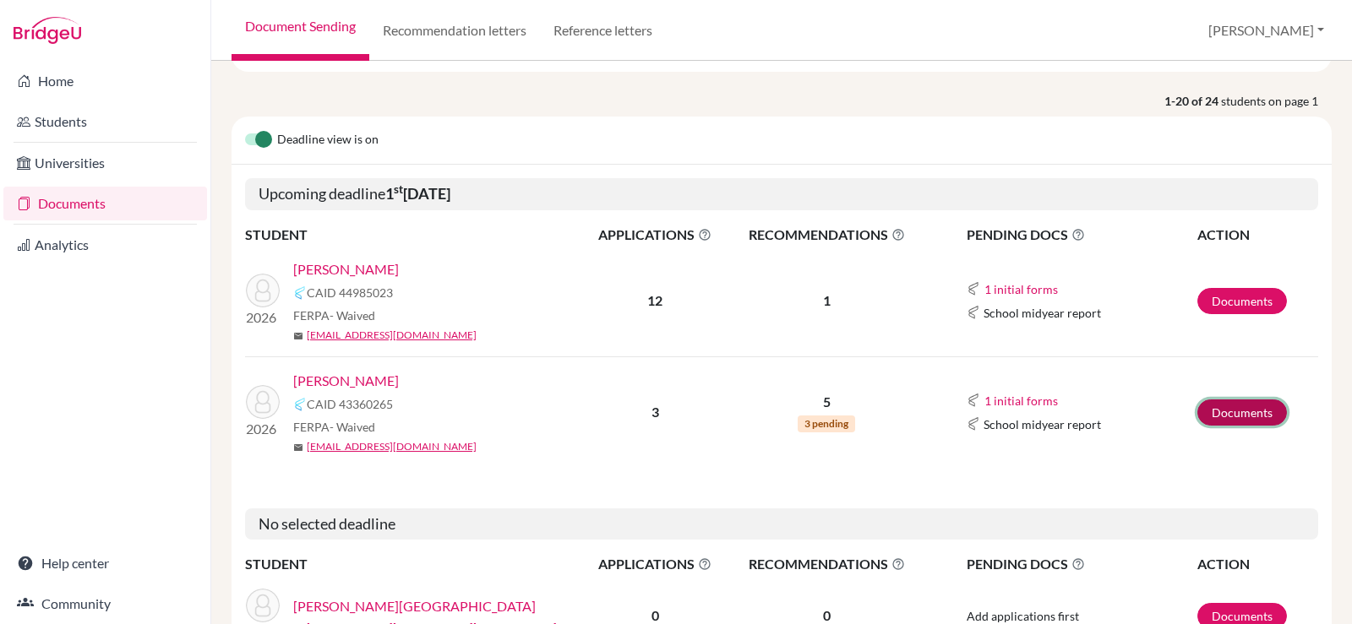
click at [1219, 421] on link "Documents" at bounding box center [1242, 413] width 90 height 26
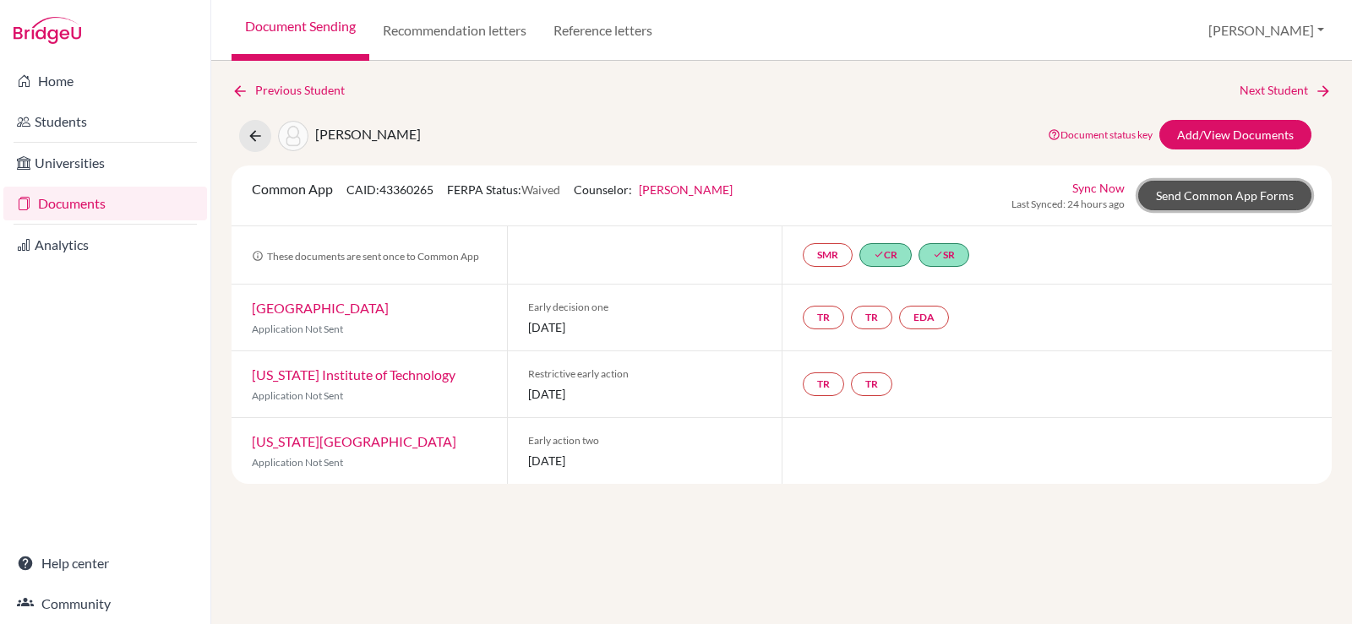
click at [1200, 192] on link "Send Common App Forms" at bounding box center [1224, 196] width 173 height 30
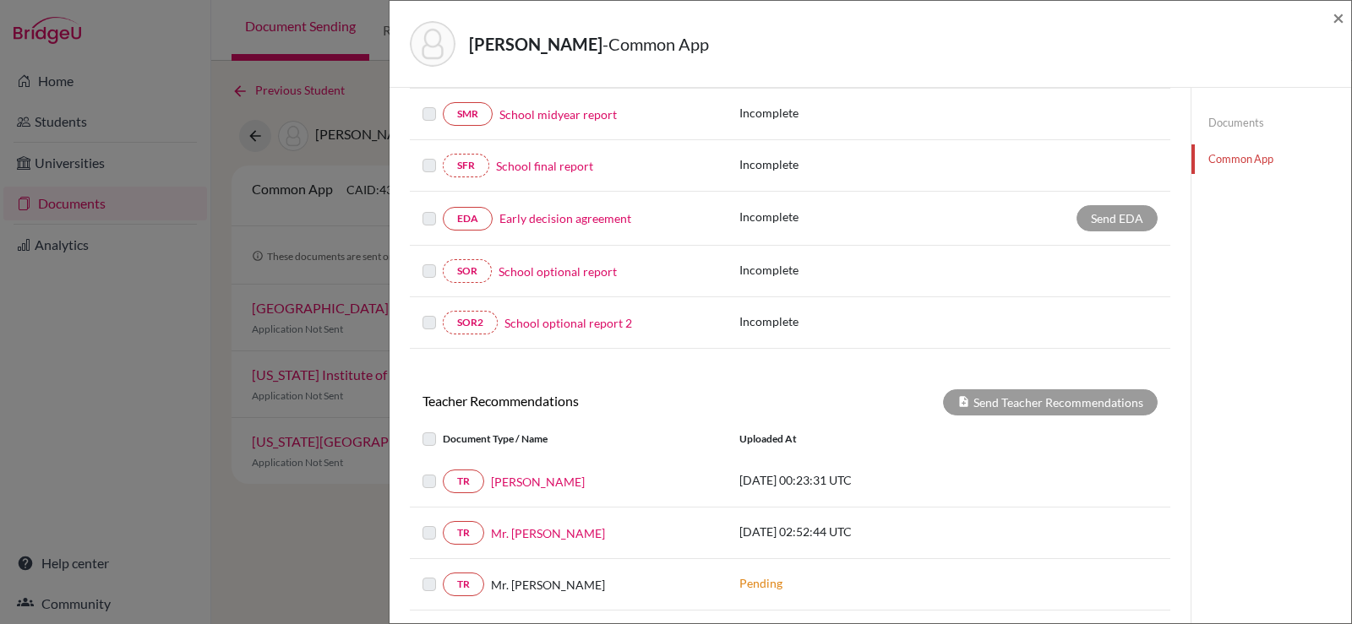
scroll to position [592, 0]
